Goal: Check status: Check status

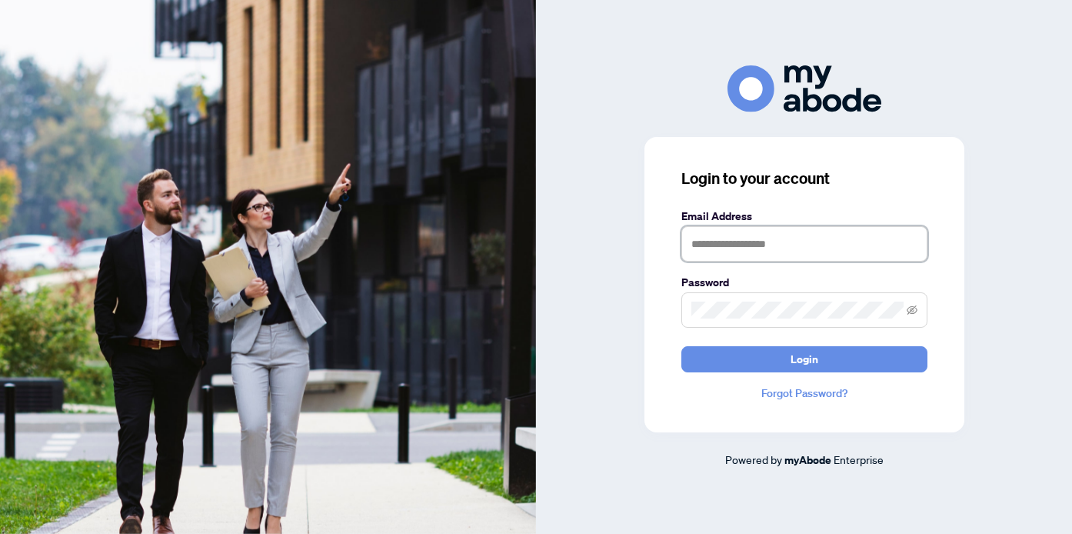
click at [714, 249] on input "text" at bounding box center [804, 243] width 246 height 35
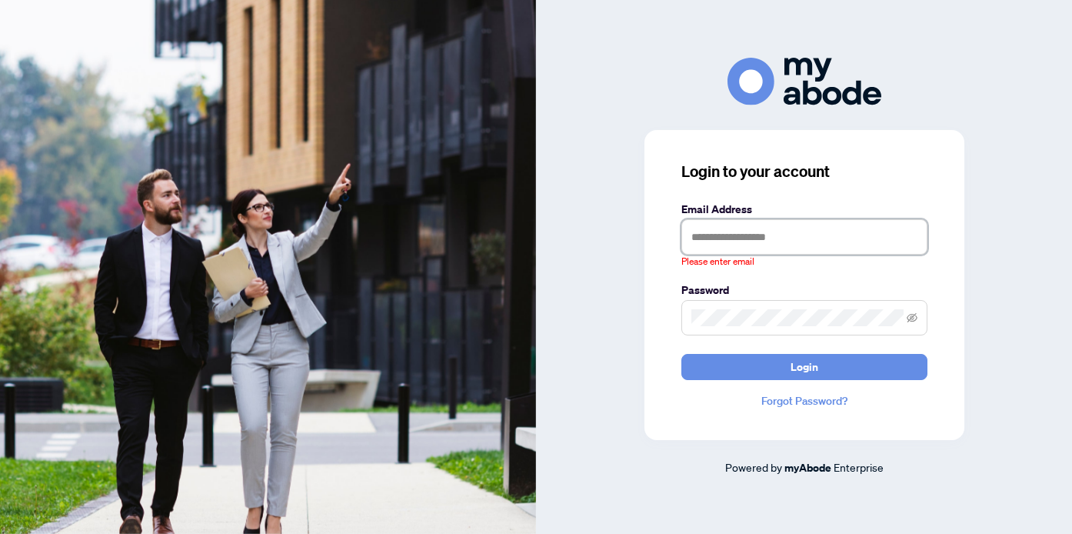
type input "**********"
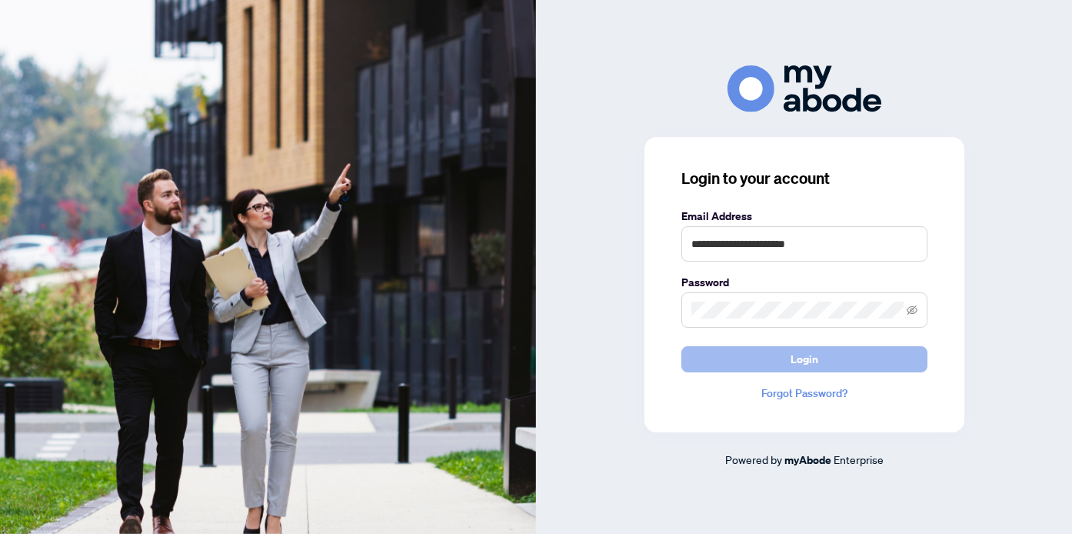
click at [805, 349] on span "Login" at bounding box center [805, 359] width 28 height 25
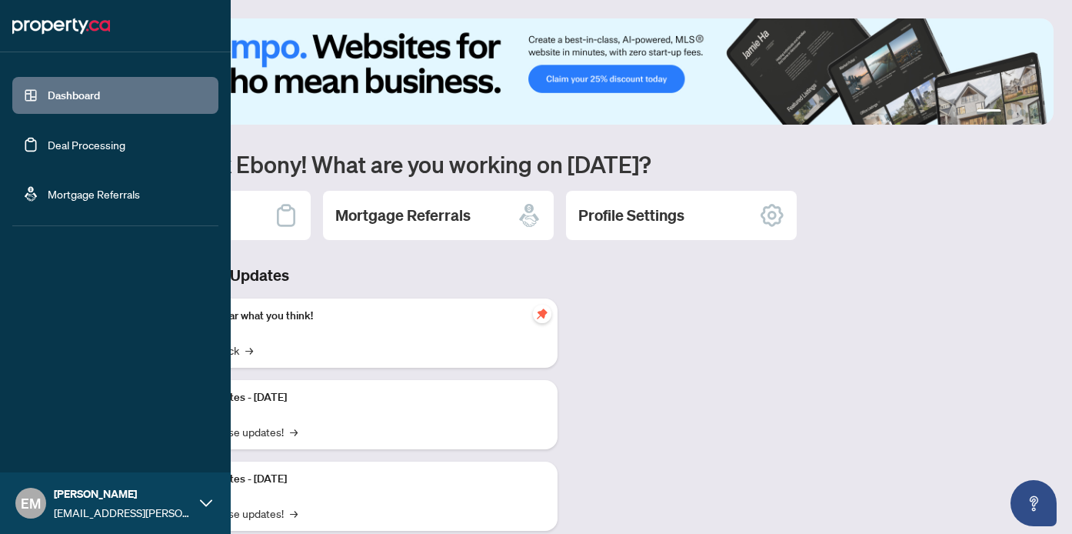
click at [49, 143] on link "Deal Processing" at bounding box center [87, 145] width 78 height 14
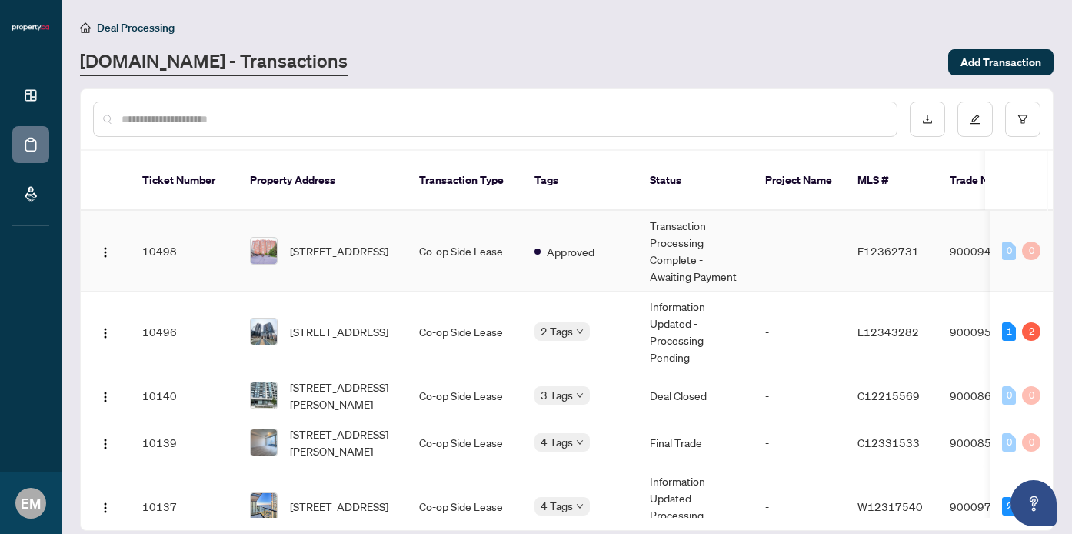
click at [591, 244] on td "Approved" at bounding box center [579, 251] width 115 height 81
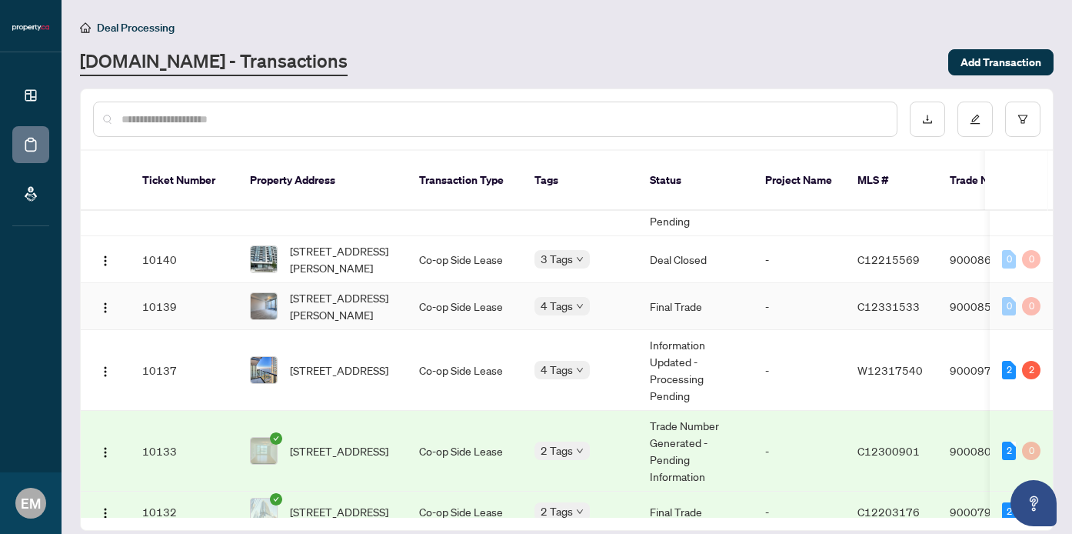
scroll to position [149, 0]
